Goal: Task Accomplishment & Management: Manage account settings

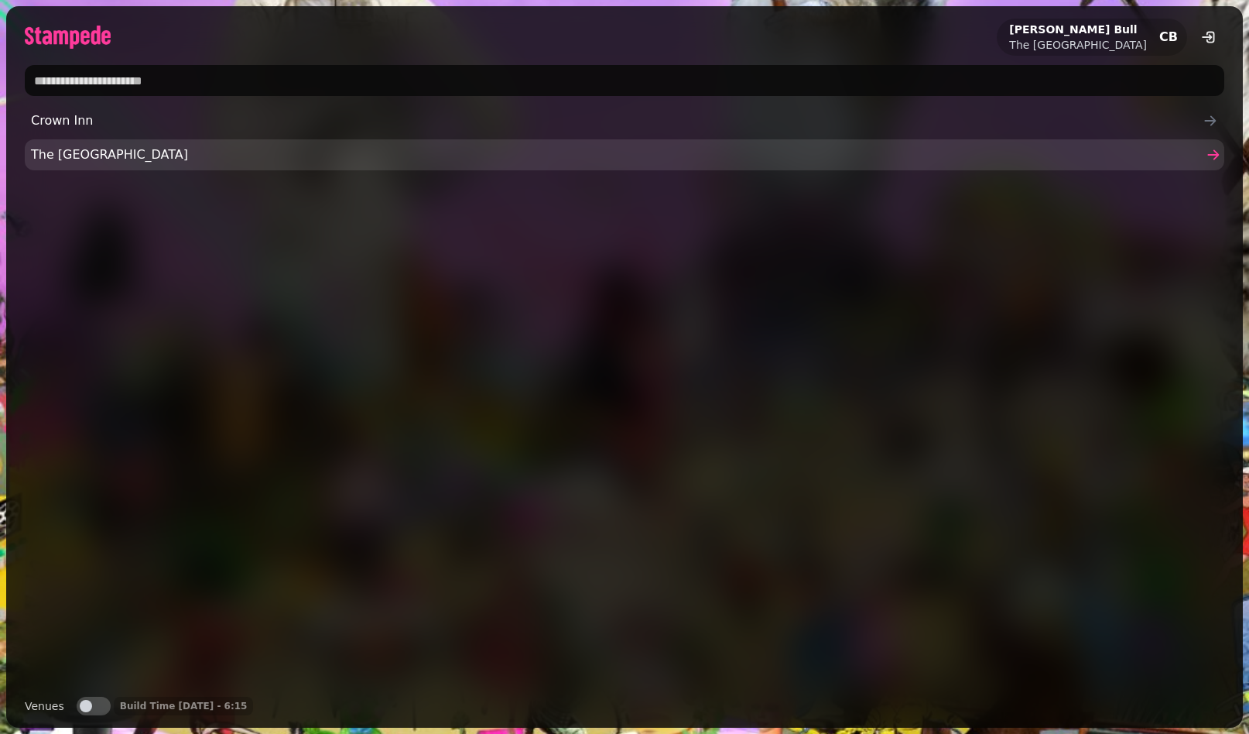
click at [89, 160] on span "The [GEOGRAPHIC_DATA]" at bounding box center [617, 154] width 1172 height 19
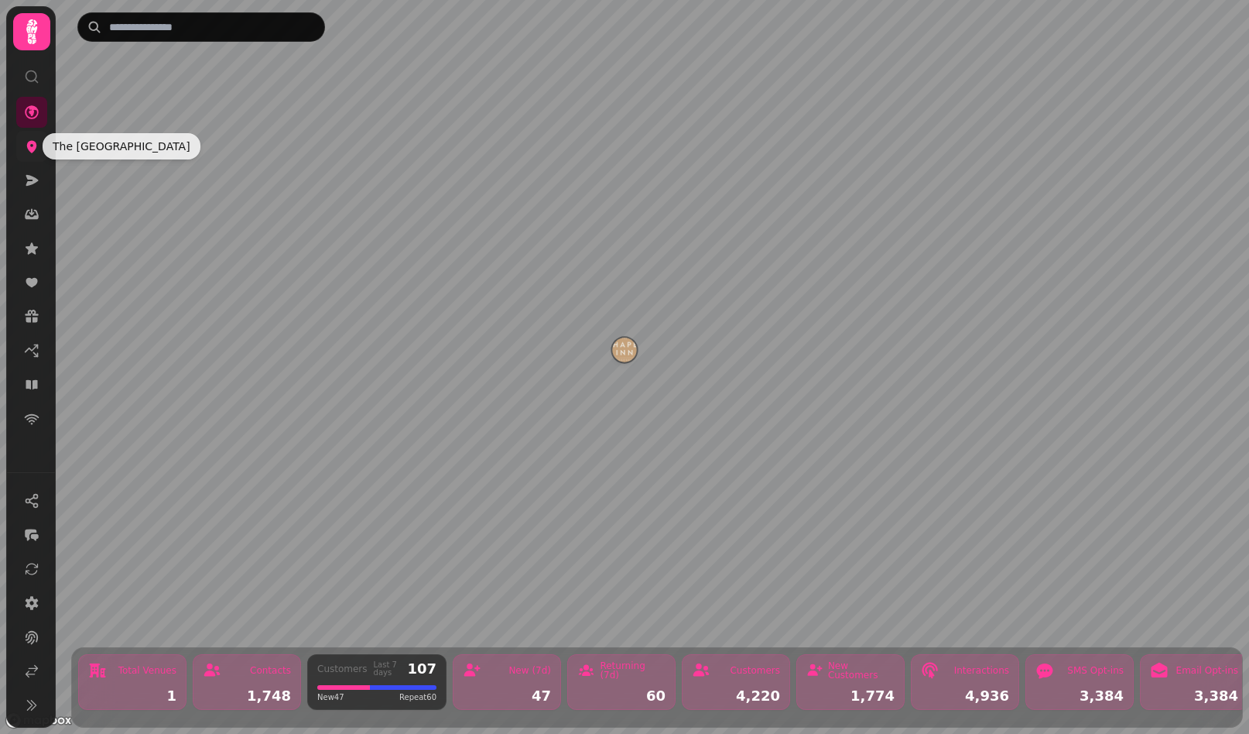
click at [33, 141] on icon at bounding box center [32, 147] width 10 height 12
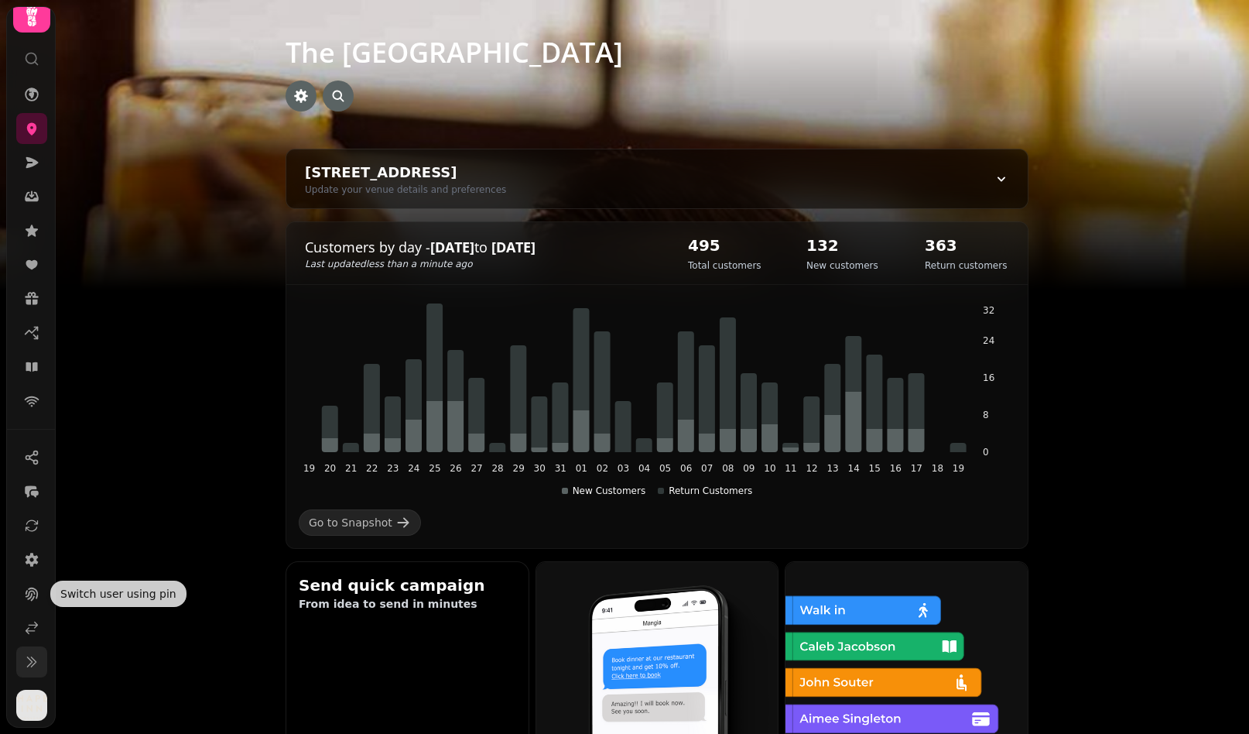
scroll to position [18, 0]
click at [27, 653] on button at bounding box center [31, 661] width 31 height 31
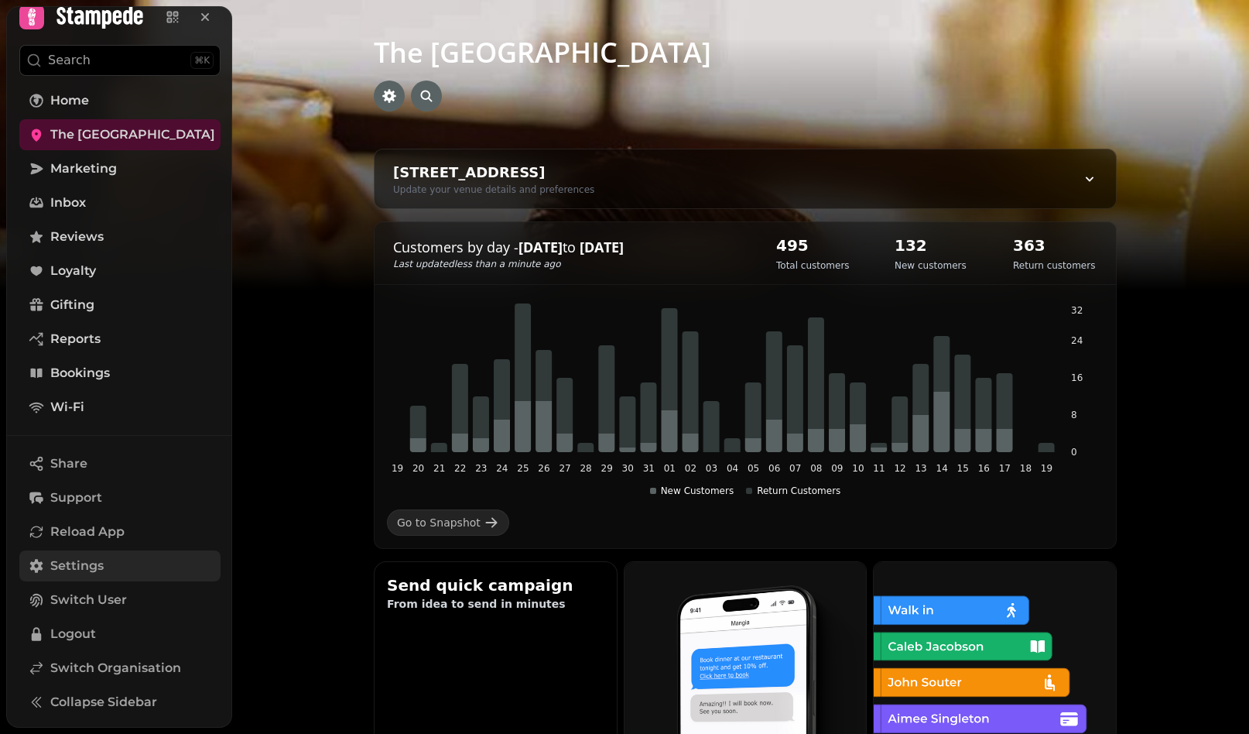
click at [78, 570] on span "Settings" at bounding box center [76, 565] width 53 height 19
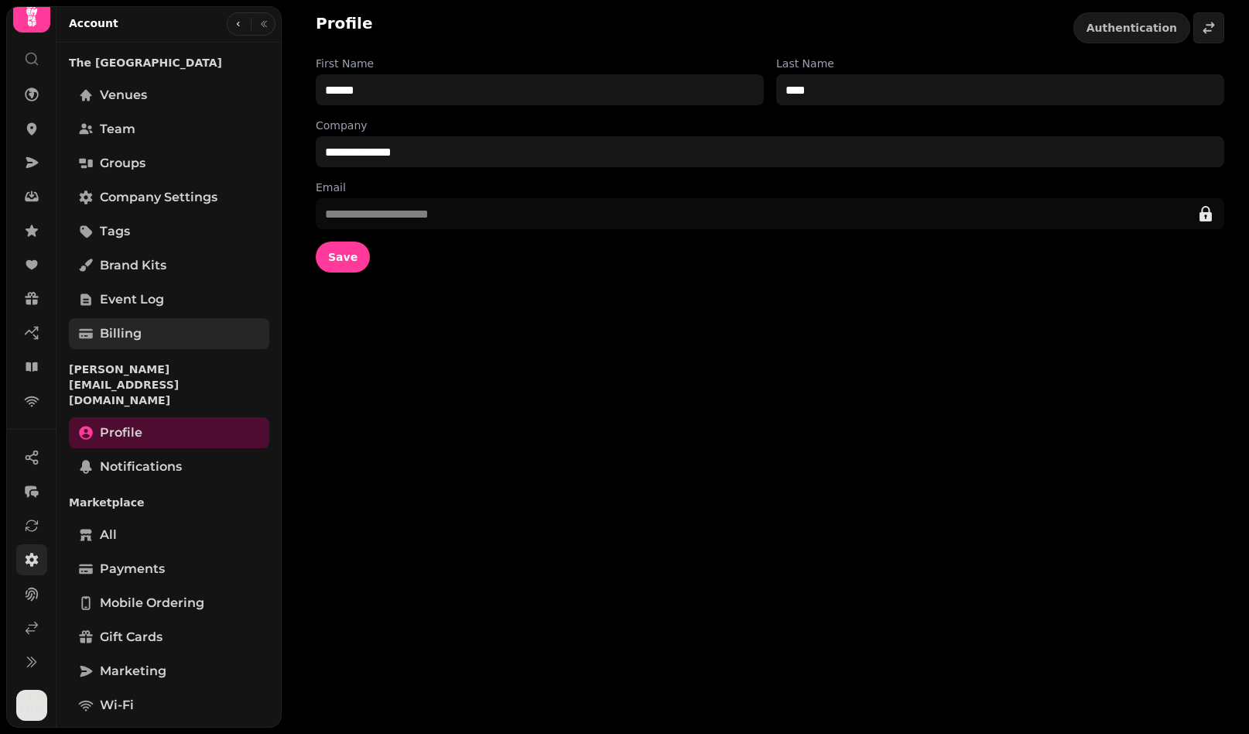
click at [121, 326] on span "Billing" at bounding box center [121, 333] width 42 height 19
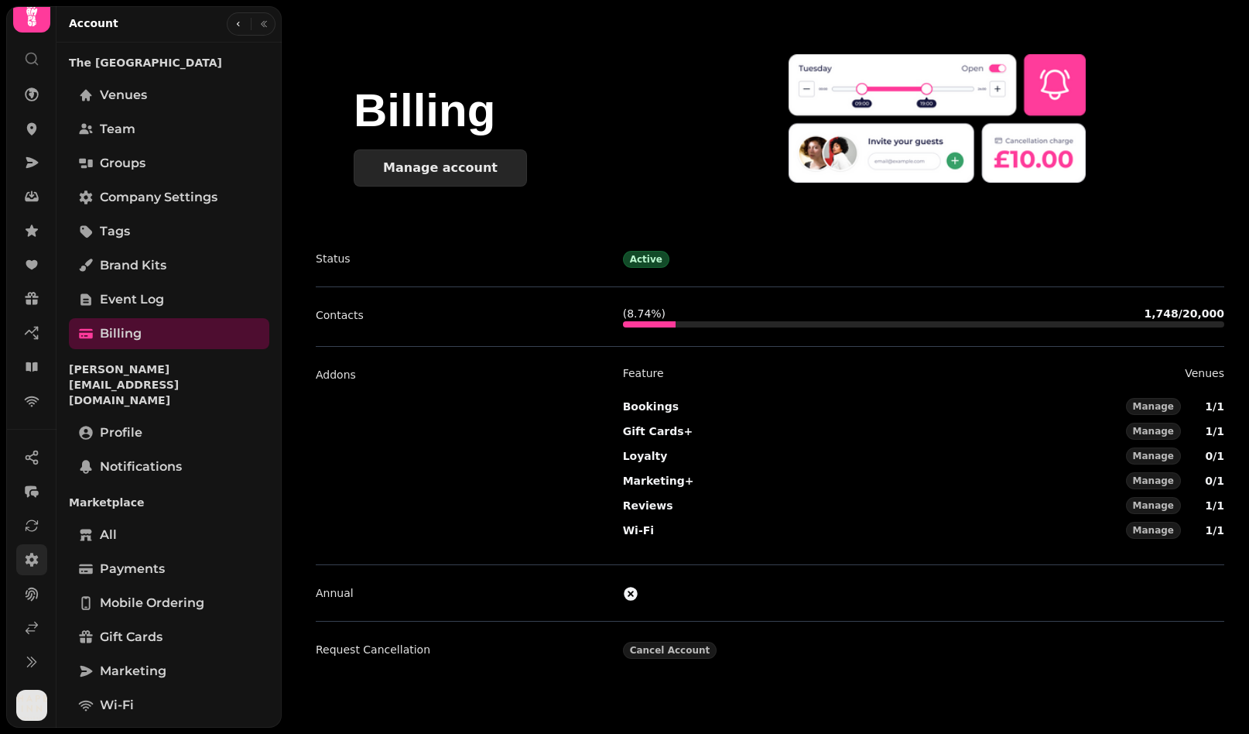
click at [474, 178] on button "Manage account" at bounding box center [440, 167] width 173 height 37
click at [1154, 484] on span "Manage" at bounding box center [1153, 480] width 41 height 9
